Goal: Transaction & Acquisition: Obtain resource

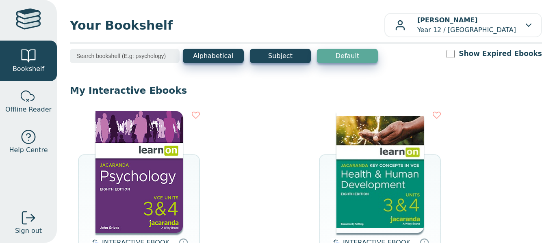
click at [394, 177] on img at bounding box center [379, 172] width 87 height 122
click at [123, 218] on img at bounding box center [138, 172] width 87 height 122
